Goal: Navigation & Orientation: Go to known website

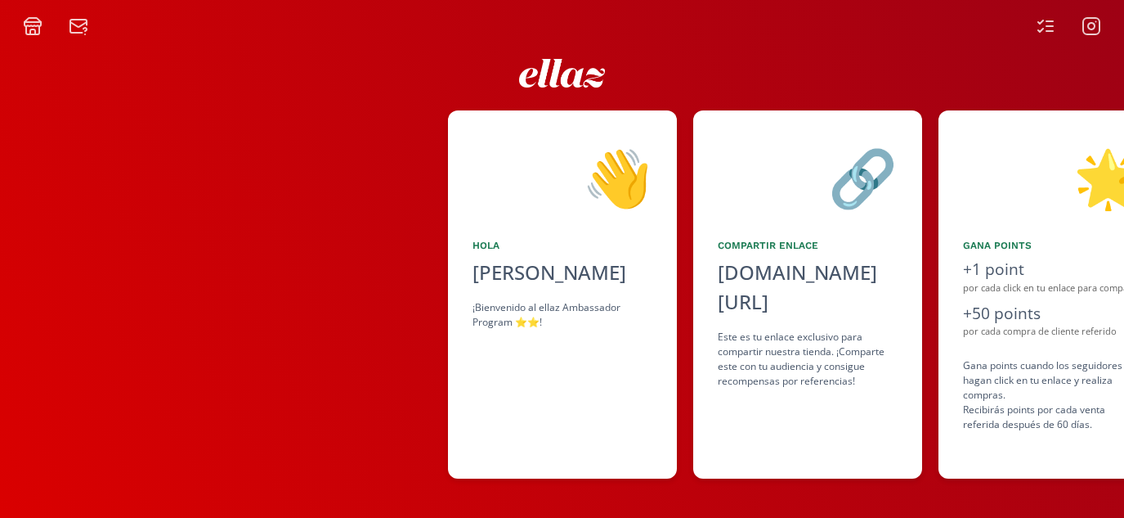
scroll to position [0, 981]
click at [1089, 21] on icon at bounding box center [1092, 26] width 20 height 20
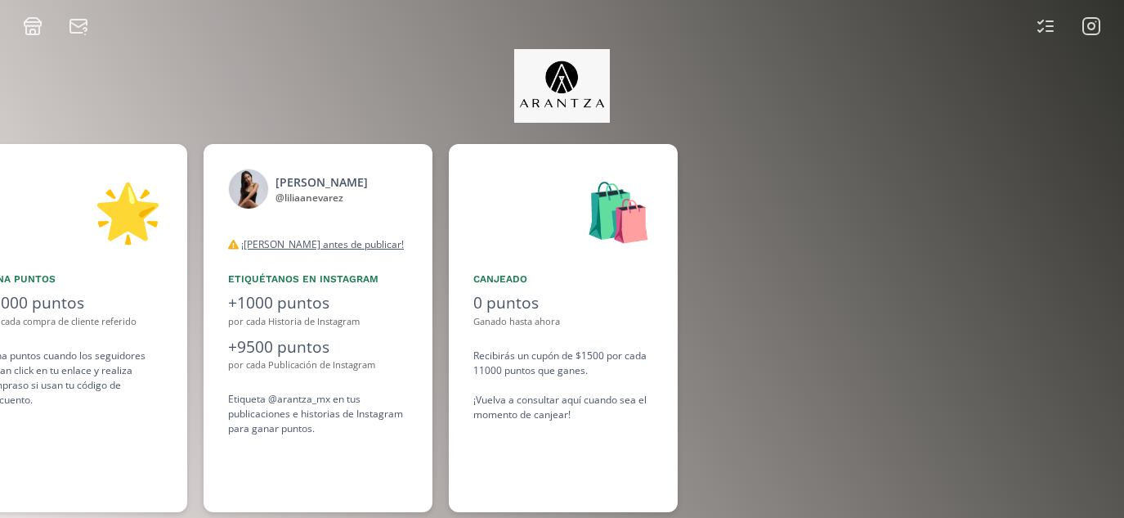
scroll to position [0, 1227]
click at [1101, 23] on icon at bounding box center [1092, 26] width 20 height 20
